Goal: Task Accomplishment & Management: Manage account settings

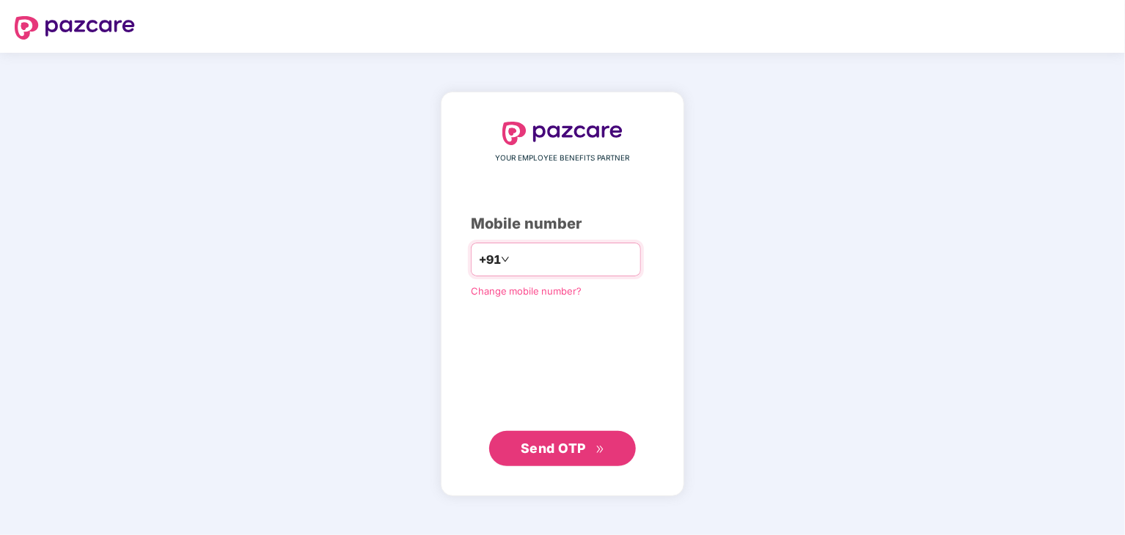
click at [626, 271] on div "+91" at bounding box center [556, 260] width 170 height 34
click at [591, 248] on input "number" at bounding box center [573, 259] width 120 height 23
type input "**********"
click at [553, 446] on span "Send OTP" at bounding box center [553, 447] width 65 height 15
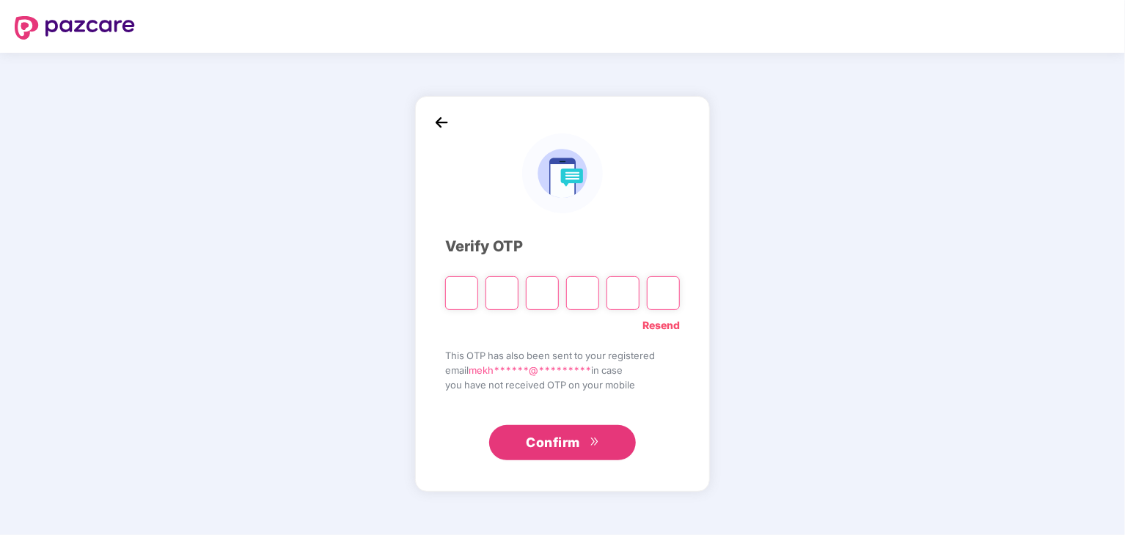
type input "*"
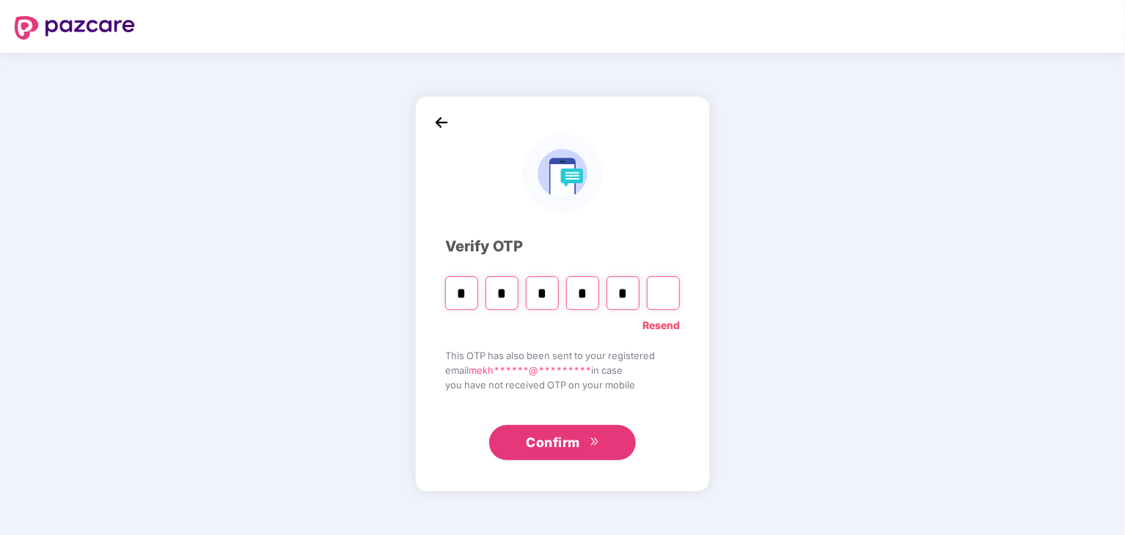
type input "*"
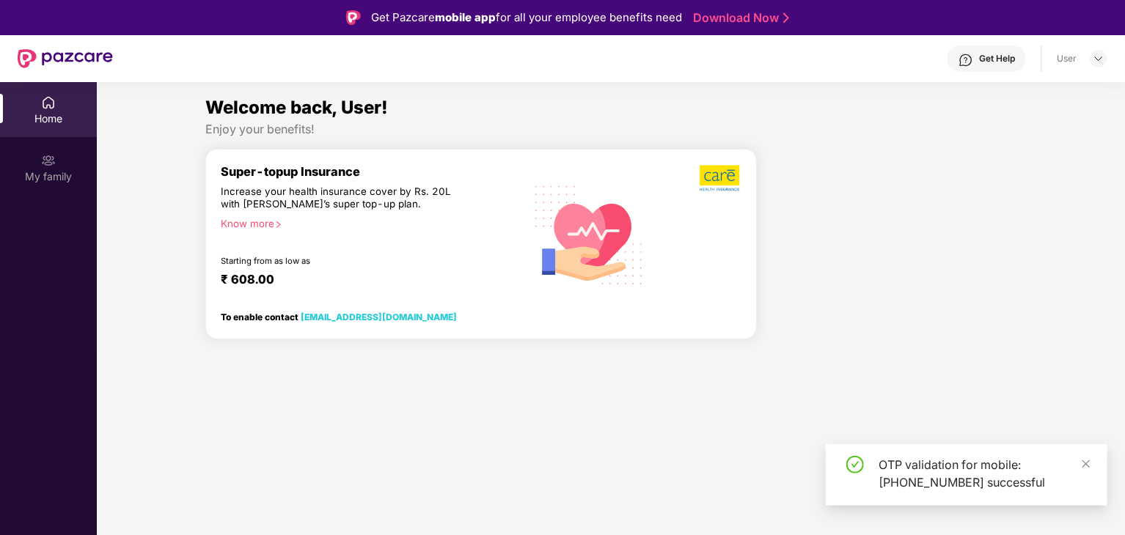
click at [56, 178] on div "My family" at bounding box center [48, 176] width 97 height 15
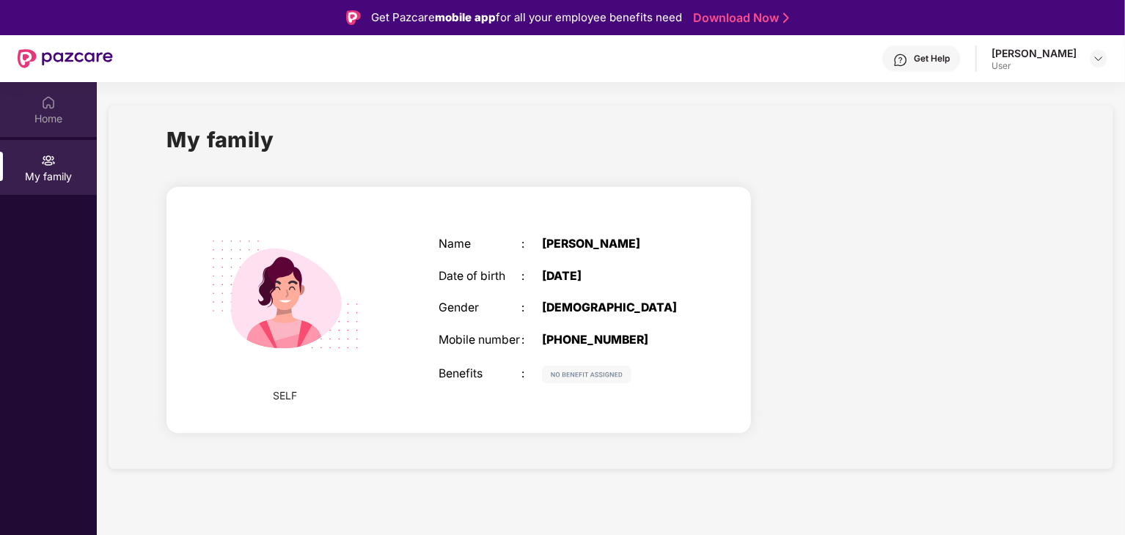
click at [50, 111] on div "Home" at bounding box center [48, 118] width 97 height 15
